Goal: Task Accomplishment & Management: Use online tool/utility

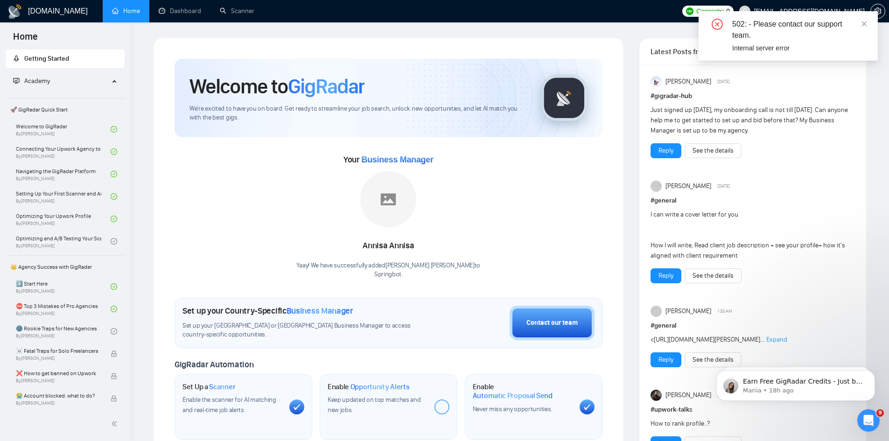
click at [868, 22] on div "502: - Please contact our support team. Internal server error" at bounding box center [788, 35] width 179 height 49
click at [239, 12] on link "Scanner" at bounding box center [237, 11] width 35 height 8
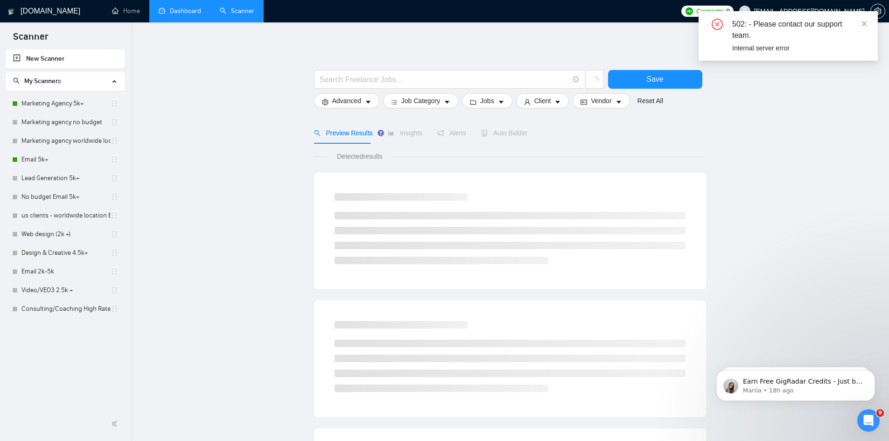
click at [169, 12] on link "Dashboard" at bounding box center [180, 11] width 42 height 8
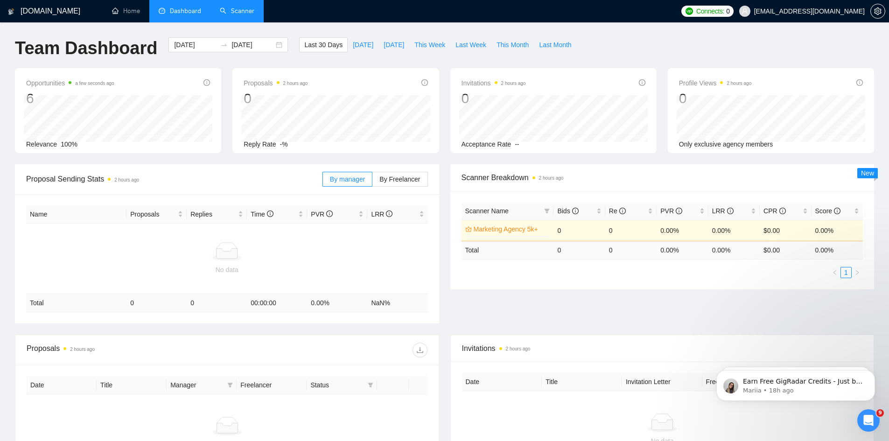
click at [230, 11] on link "Scanner" at bounding box center [237, 11] width 35 height 8
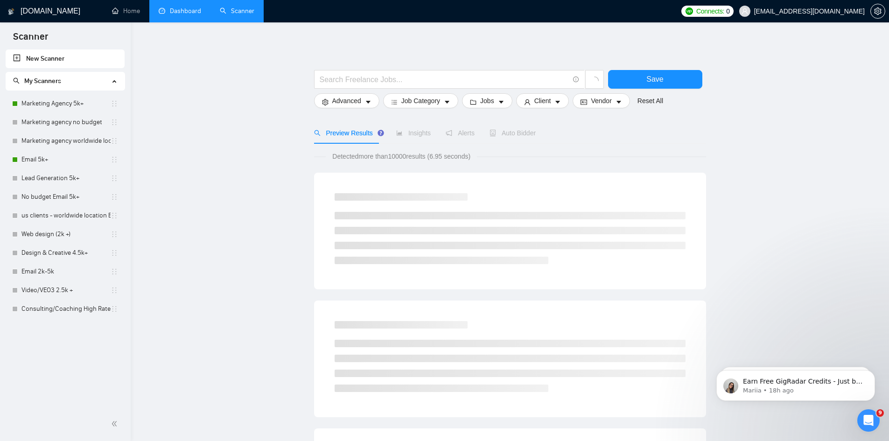
click at [725, 13] on span "Connects:" at bounding box center [711, 11] width 28 height 10
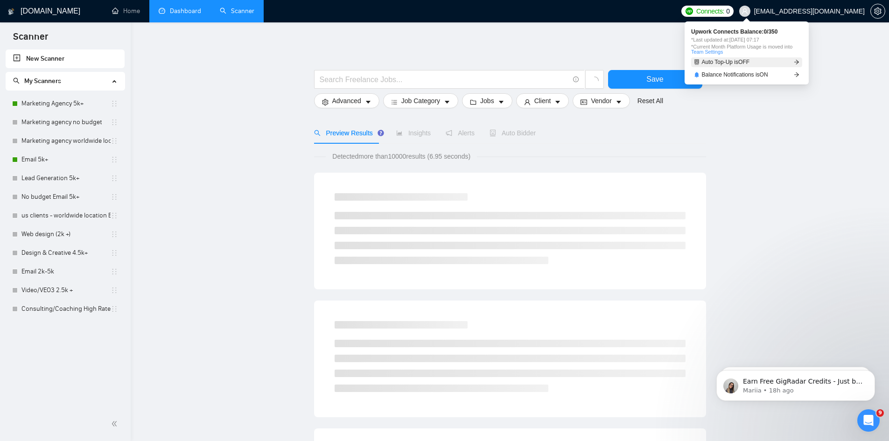
click at [732, 61] on span "Auto Top-Up is OFF" at bounding box center [726, 62] width 48 height 6
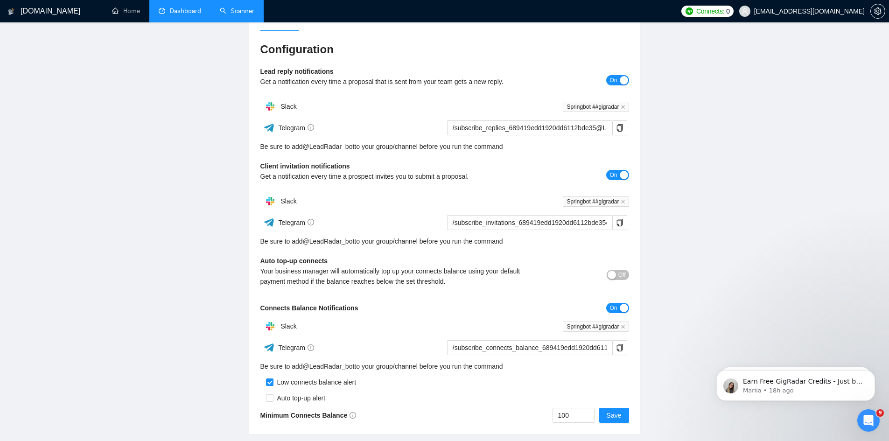
scroll to position [161, 0]
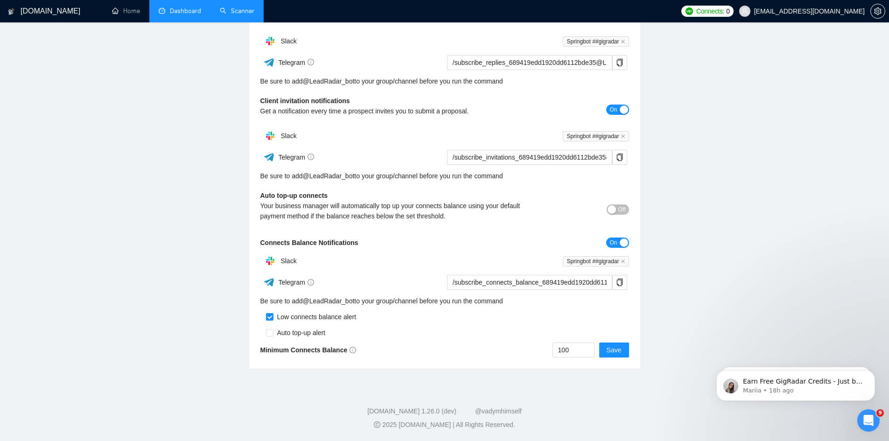
click at [615, 209] on div "button" at bounding box center [612, 209] width 8 height 8
click at [589, 353] on icon "down" at bounding box center [589, 353] width 3 height 3
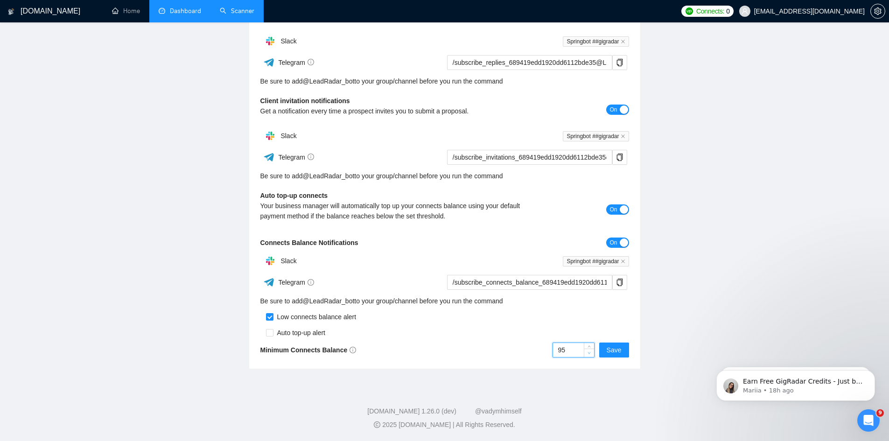
click at [589, 353] on icon "down" at bounding box center [589, 353] width 3 height 3
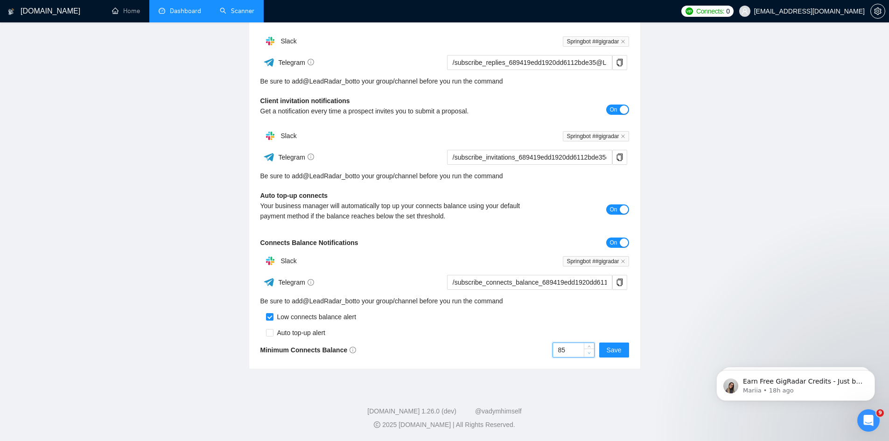
click at [589, 353] on icon "down" at bounding box center [589, 353] width 3 height 3
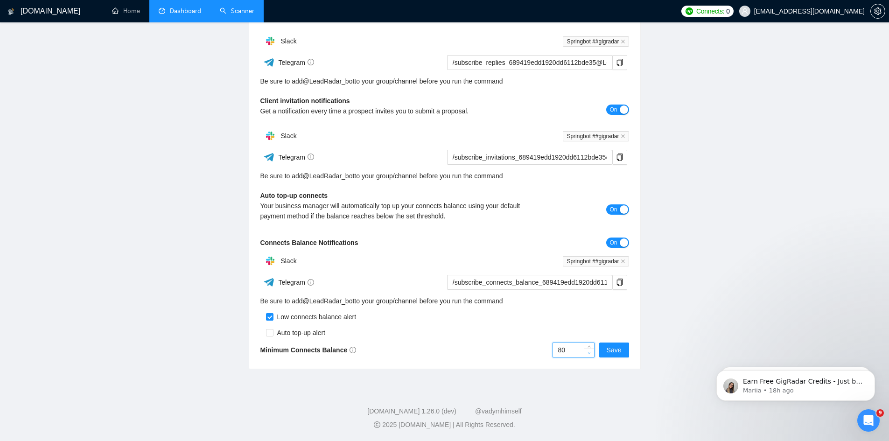
click at [589, 353] on icon "down" at bounding box center [589, 353] width 3 height 3
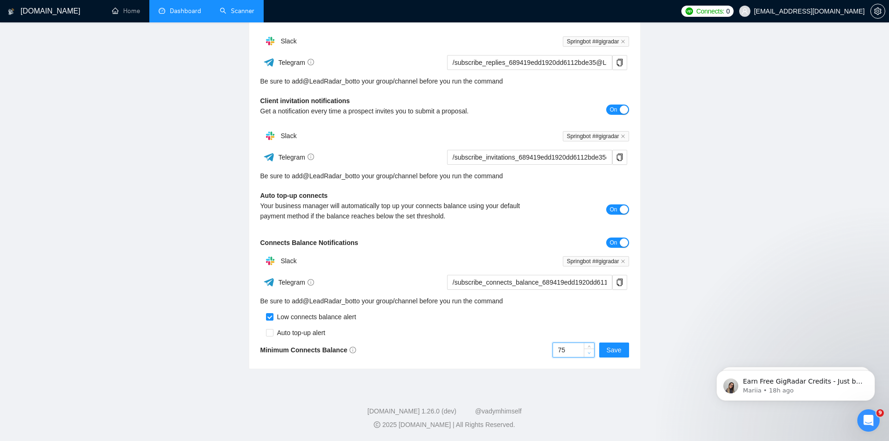
click at [589, 353] on icon "down" at bounding box center [589, 353] width 3 height 3
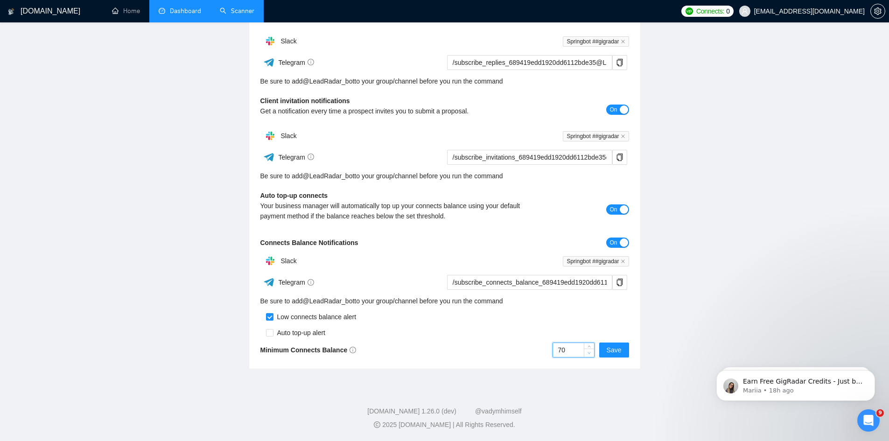
click at [589, 353] on icon "down" at bounding box center [589, 353] width 3 height 3
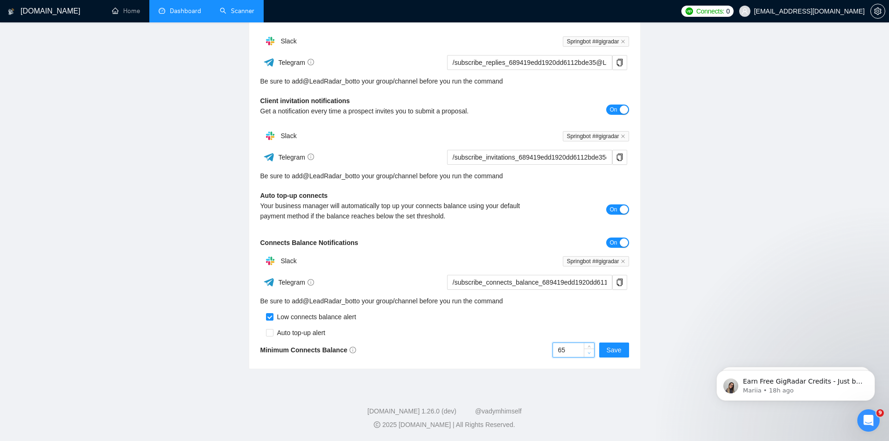
click at [589, 353] on icon "down" at bounding box center [589, 353] width 3 height 3
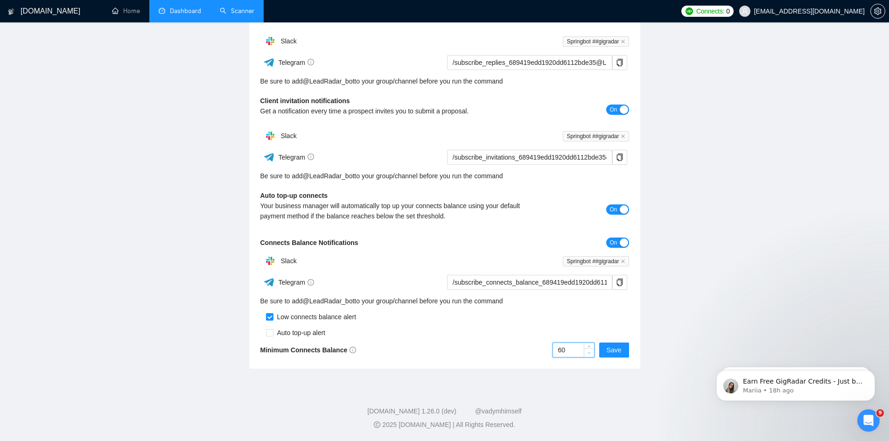
click at [589, 353] on icon "down" at bounding box center [589, 353] width 3 height 3
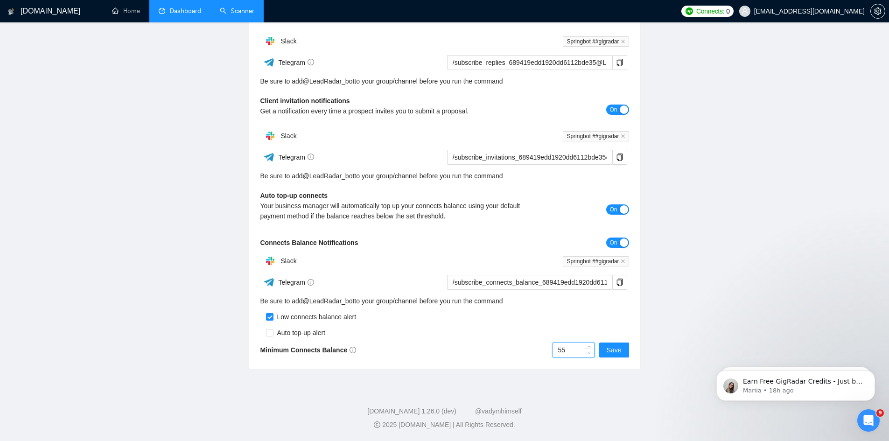
click at [589, 353] on icon "down" at bounding box center [589, 353] width 3 height 3
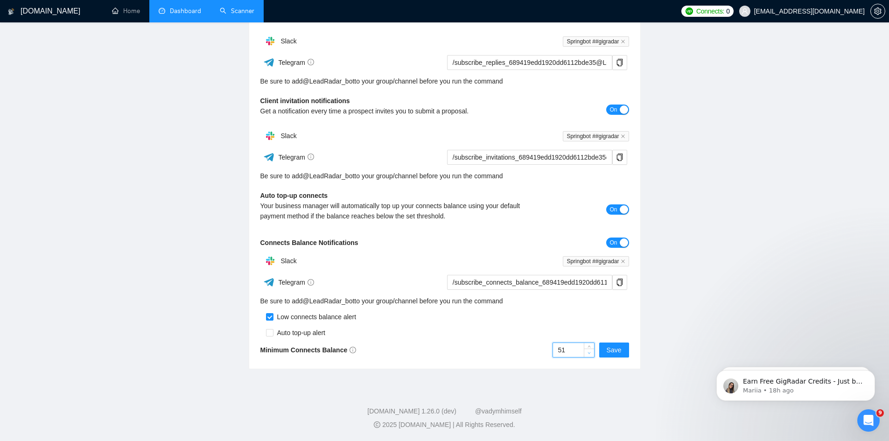
type input "50"
click at [589, 353] on icon "down" at bounding box center [589, 353] width 3 height 3
click at [611, 349] on span "Save" at bounding box center [614, 350] width 15 height 10
click at [734, 13] on span "Connects: 0" at bounding box center [708, 11] width 52 height 11
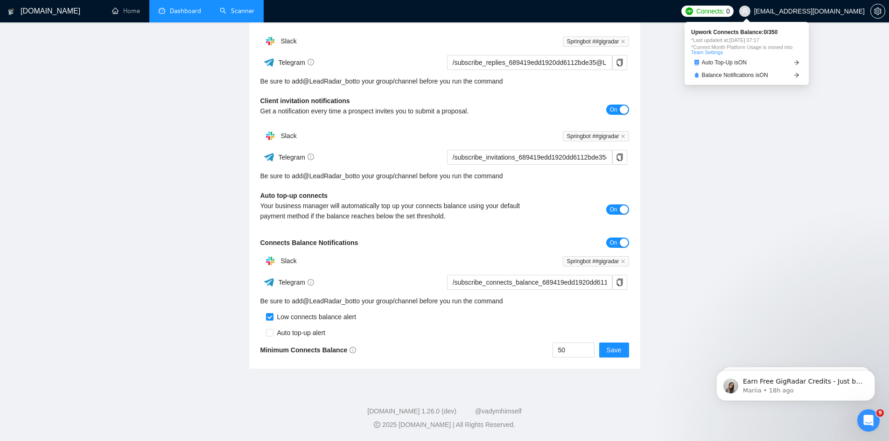
click at [734, 13] on span "Connects: 0" at bounding box center [708, 11] width 52 height 11
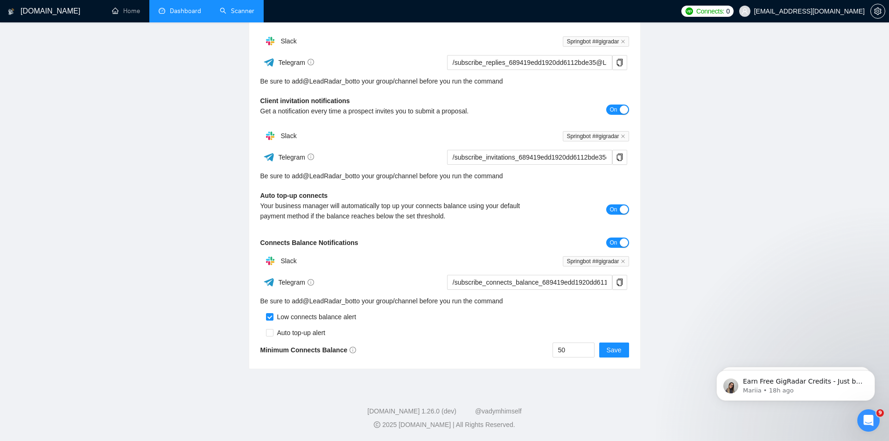
click at [225, 7] on link "Scanner" at bounding box center [237, 11] width 35 height 8
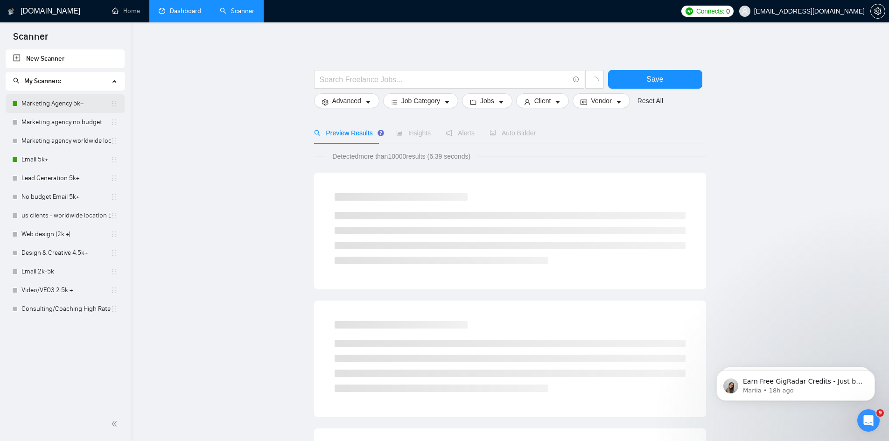
click at [69, 101] on link "Marketing Agency 5k+" at bounding box center [65, 103] width 89 height 19
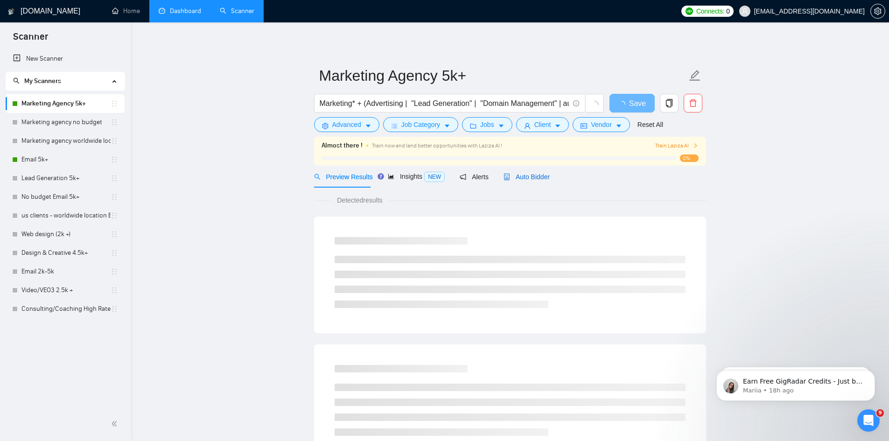
click at [513, 176] on span "Auto Bidder" at bounding box center [527, 176] width 46 height 7
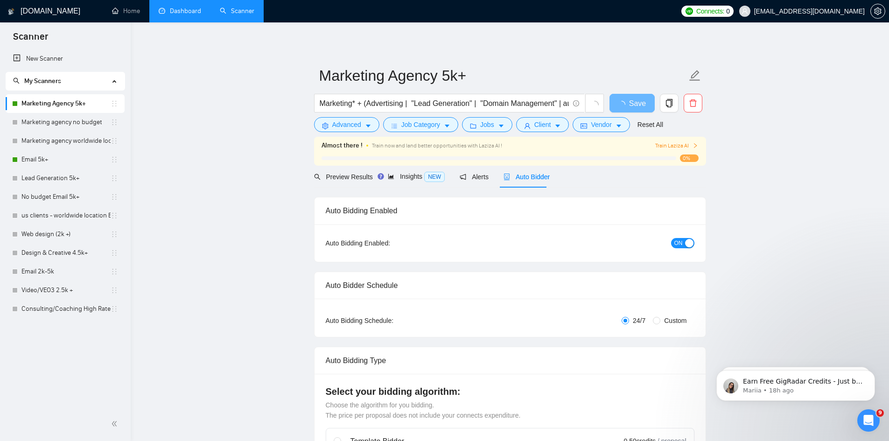
radio input "false"
radio input "true"
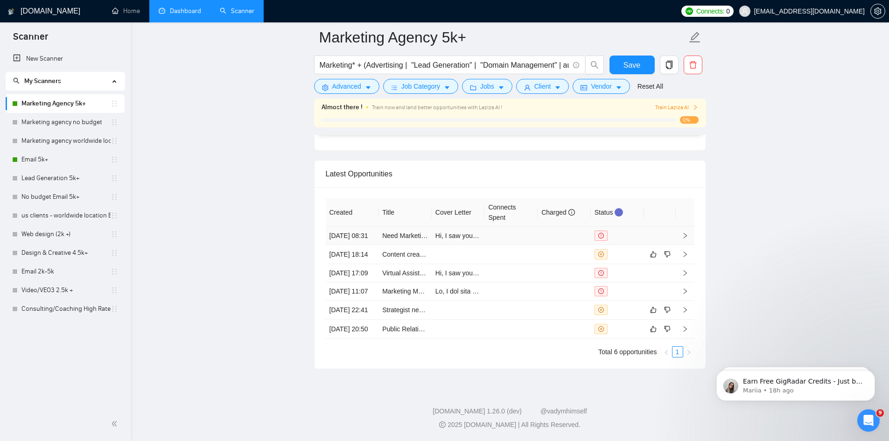
scroll to position [2451, 0]
click at [393, 232] on link "Need Marketing Consultant" at bounding box center [421, 235] width 79 height 7
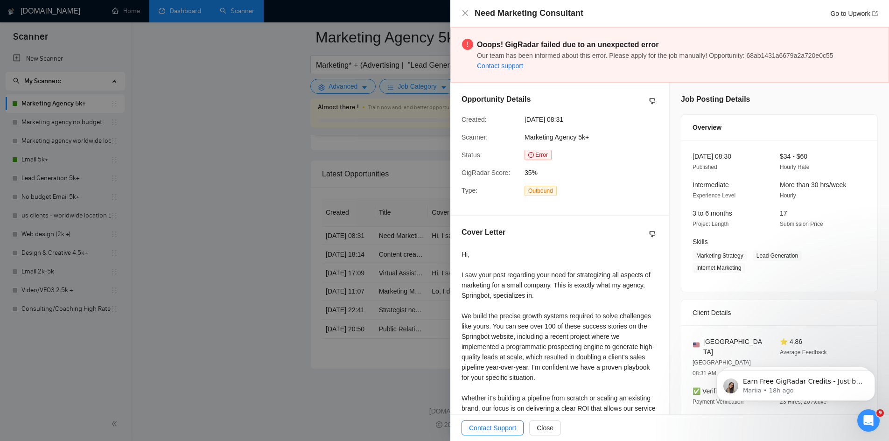
click at [191, 64] on div at bounding box center [444, 220] width 889 height 441
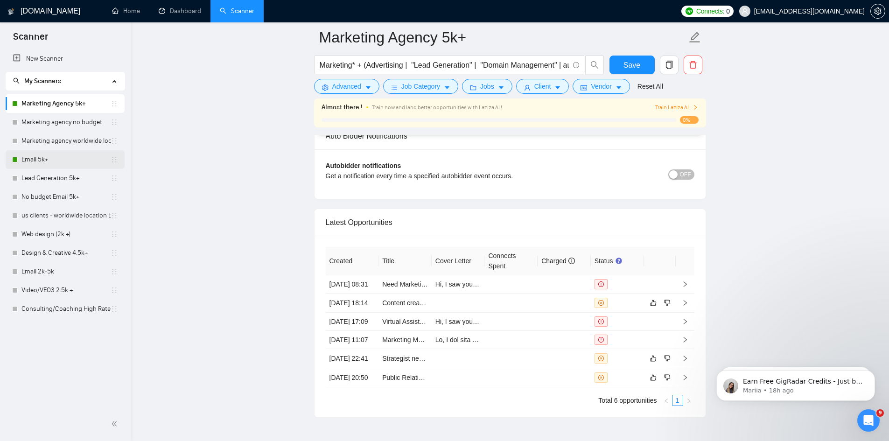
scroll to position [2374, 0]
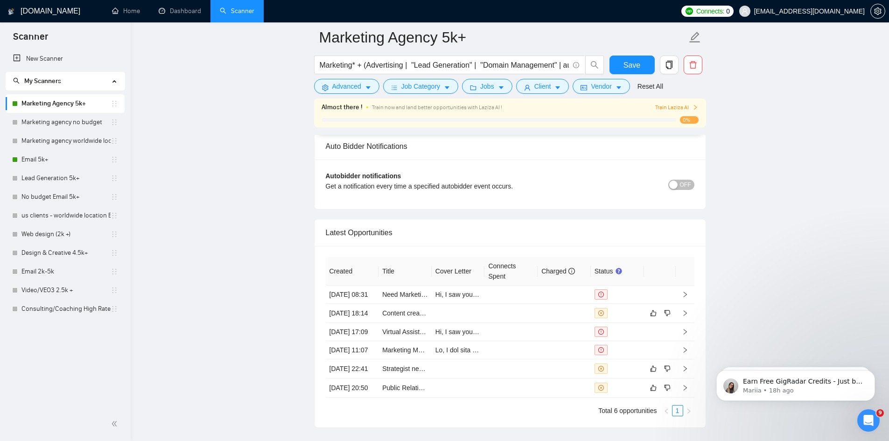
click at [59, 160] on link "Email 5k+" at bounding box center [65, 159] width 89 height 19
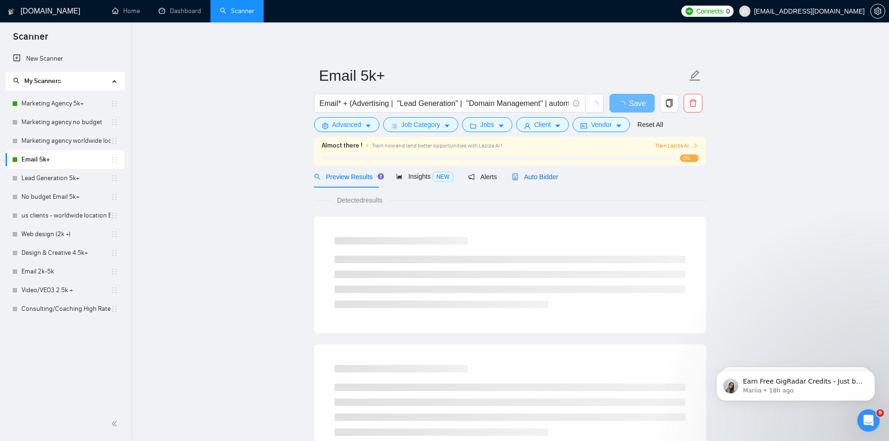
click at [544, 176] on span "Auto Bidder" at bounding box center [535, 176] width 46 height 7
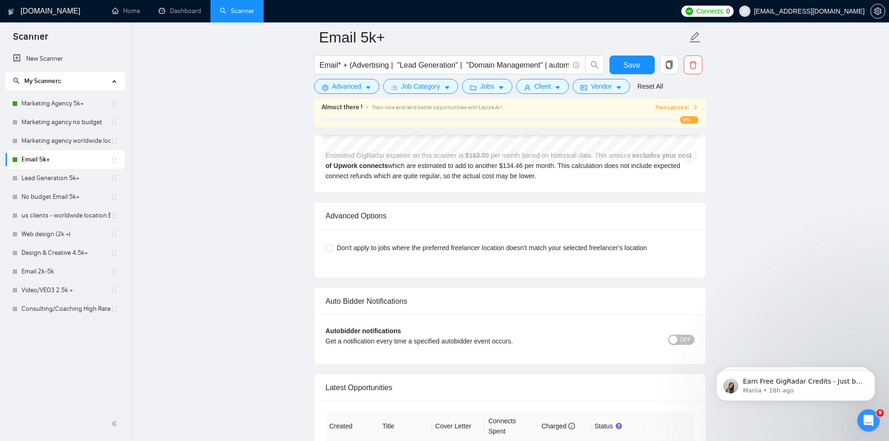
scroll to position [2261, 0]
